Goal: Find specific page/section: Find specific page/section

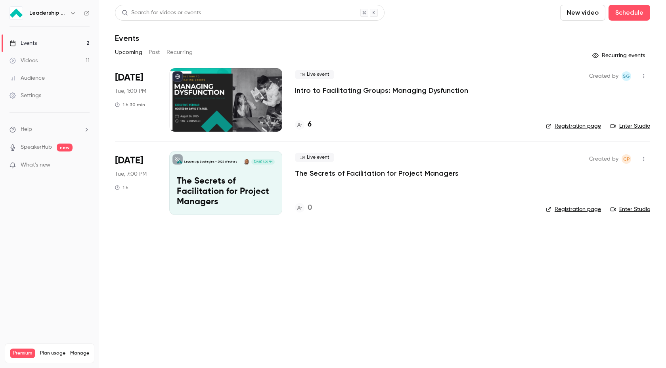
click at [157, 54] on button "Past" at bounding box center [154, 52] width 11 height 13
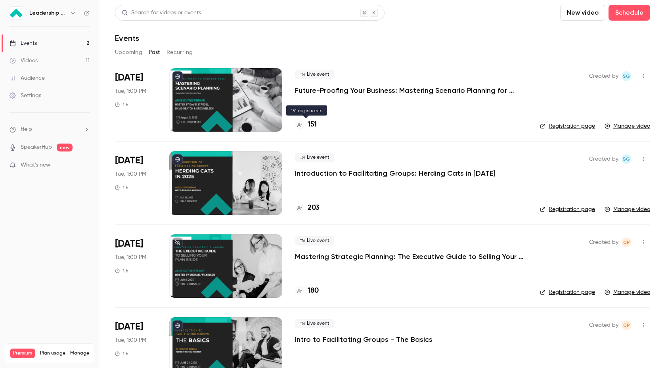
click at [313, 125] on h4 "151" at bounding box center [312, 124] width 9 height 11
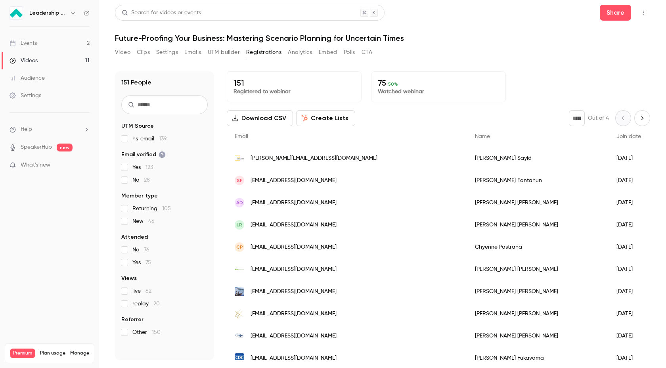
click at [309, 54] on button "Analytics" at bounding box center [300, 52] width 25 height 13
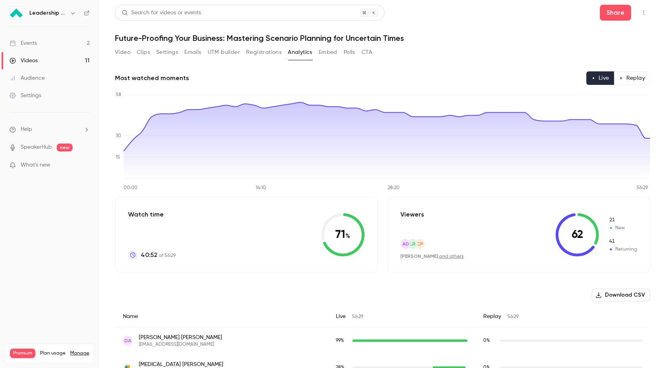
click at [269, 54] on button "Registrations" at bounding box center [263, 52] width 35 height 13
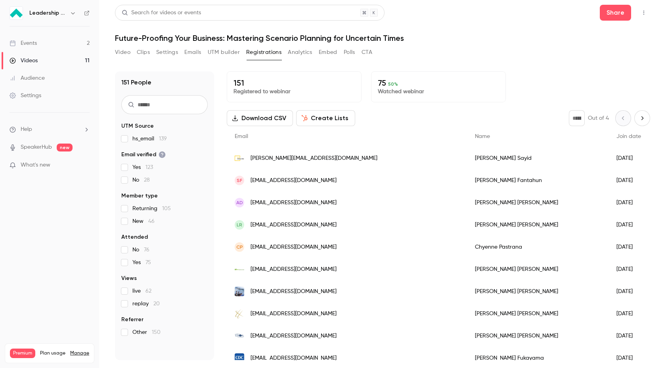
click at [70, 60] on link "Videos 11" at bounding box center [49, 60] width 99 height 17
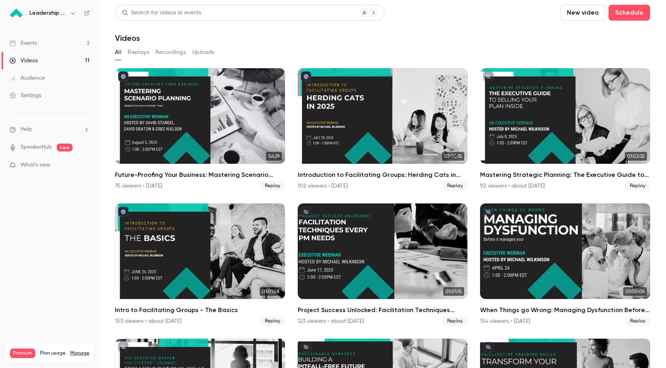
click at [54, 43] on link "Events 2" at bounding box center [49, 42] width 99 height 17
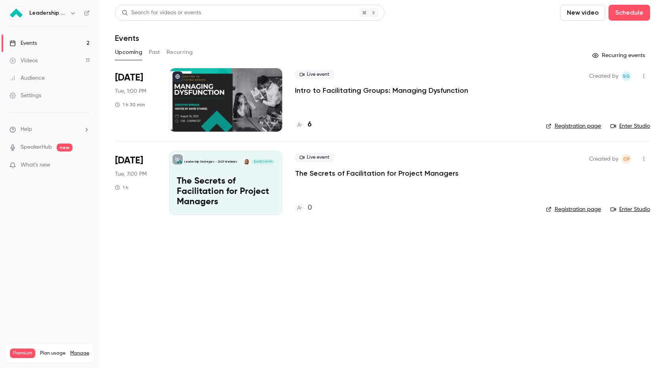
click at [155, 53] on button "Past" at bounding box center [154, 52] width 11 height 13
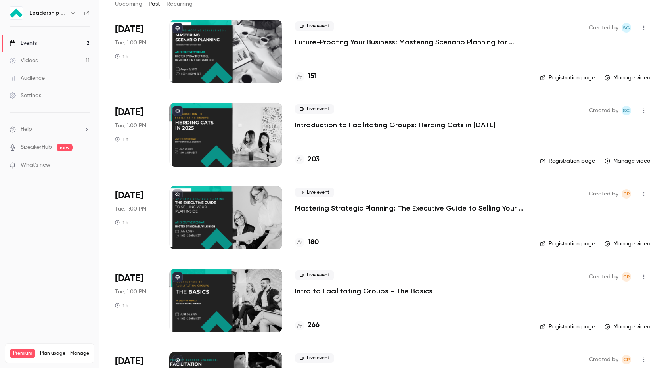
scroll to position [47, 0]
